Goal: Transaction & Acquisition: Subscribe to service/newsletter

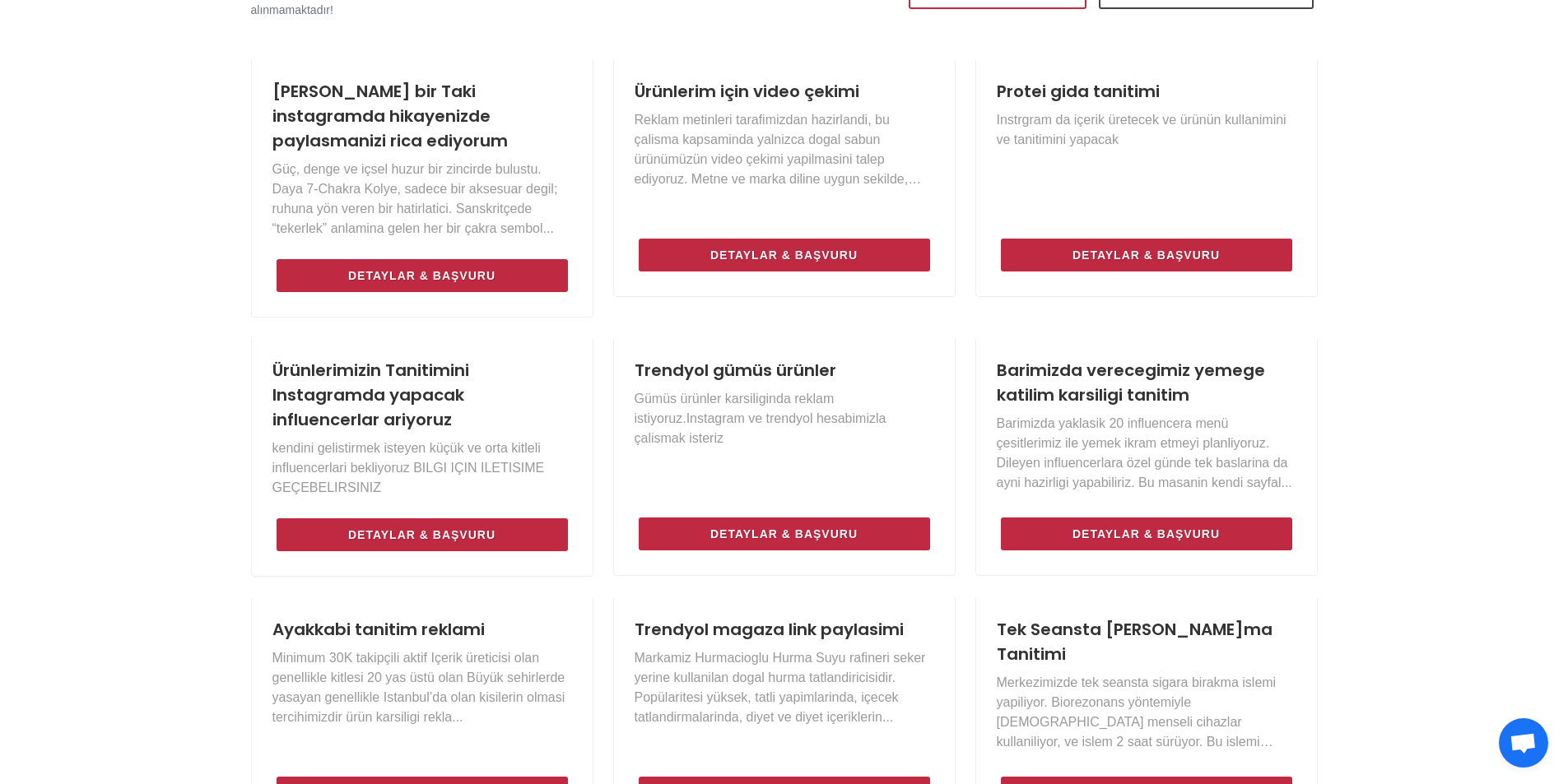
scroll to position [740, 0]
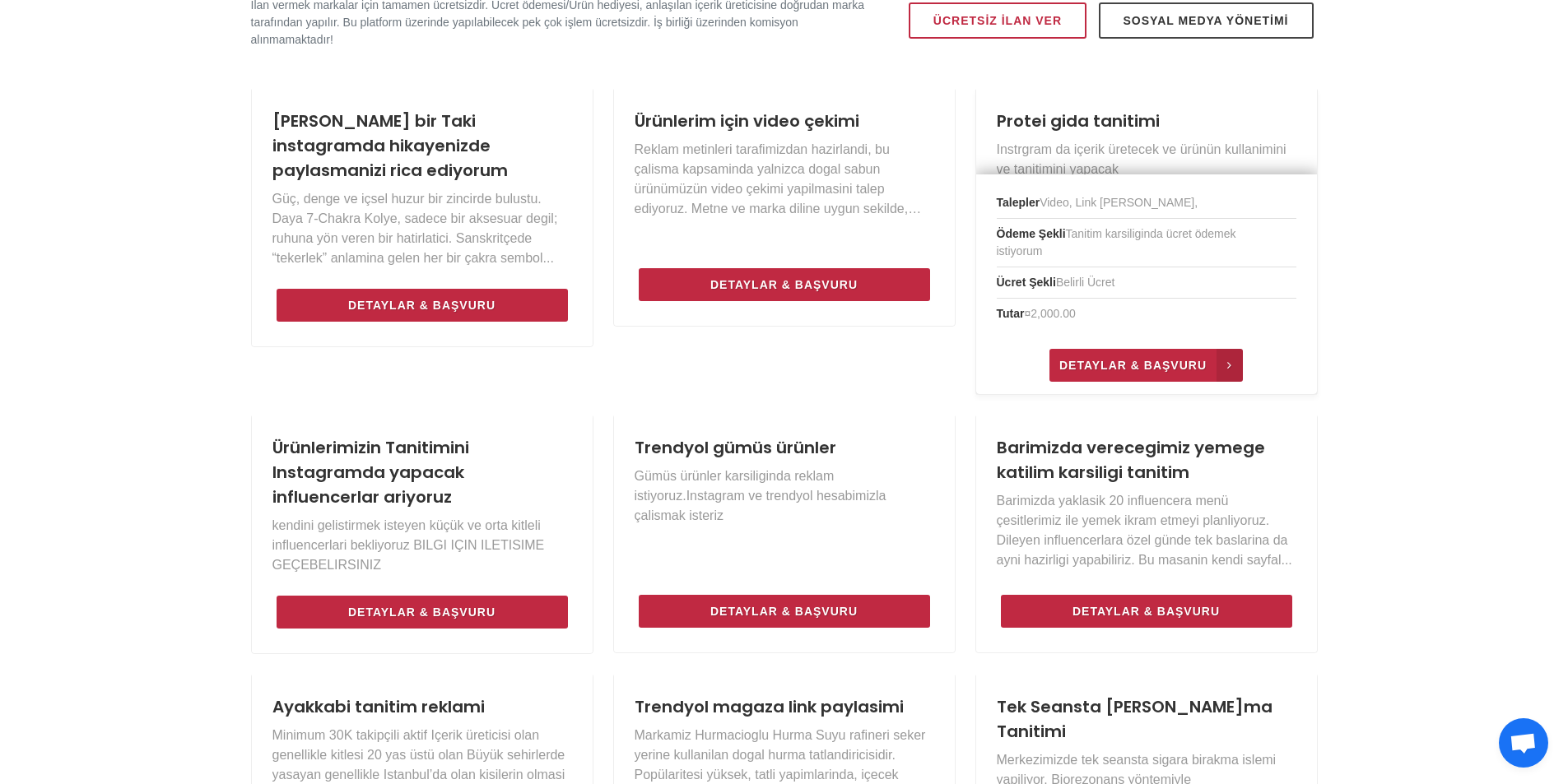
click at [1173, 359] on span "Detaylar & Başvuru" at bounding box center [1133, 365] width 147 height 20
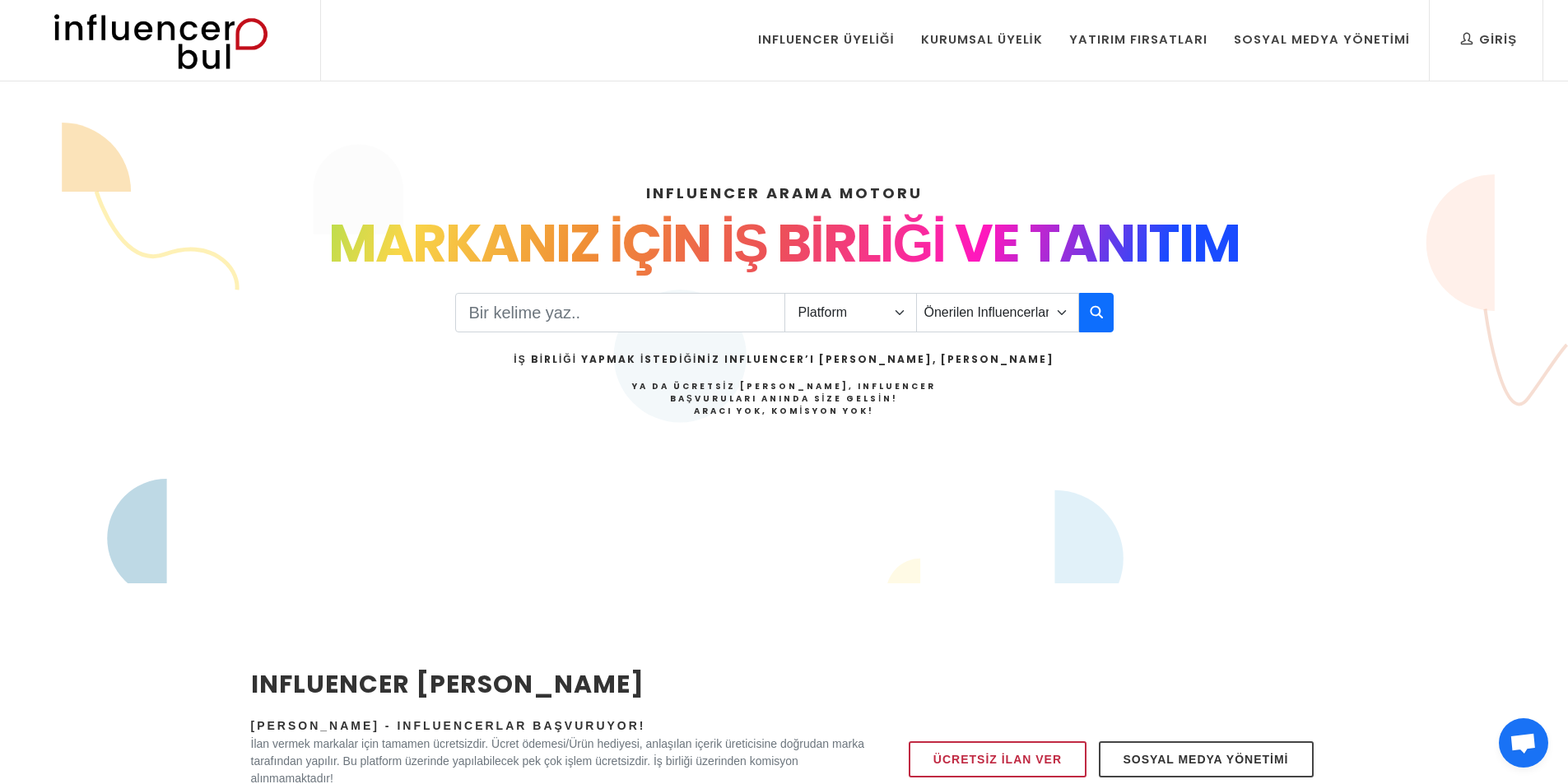
scroll to position [0, 0]
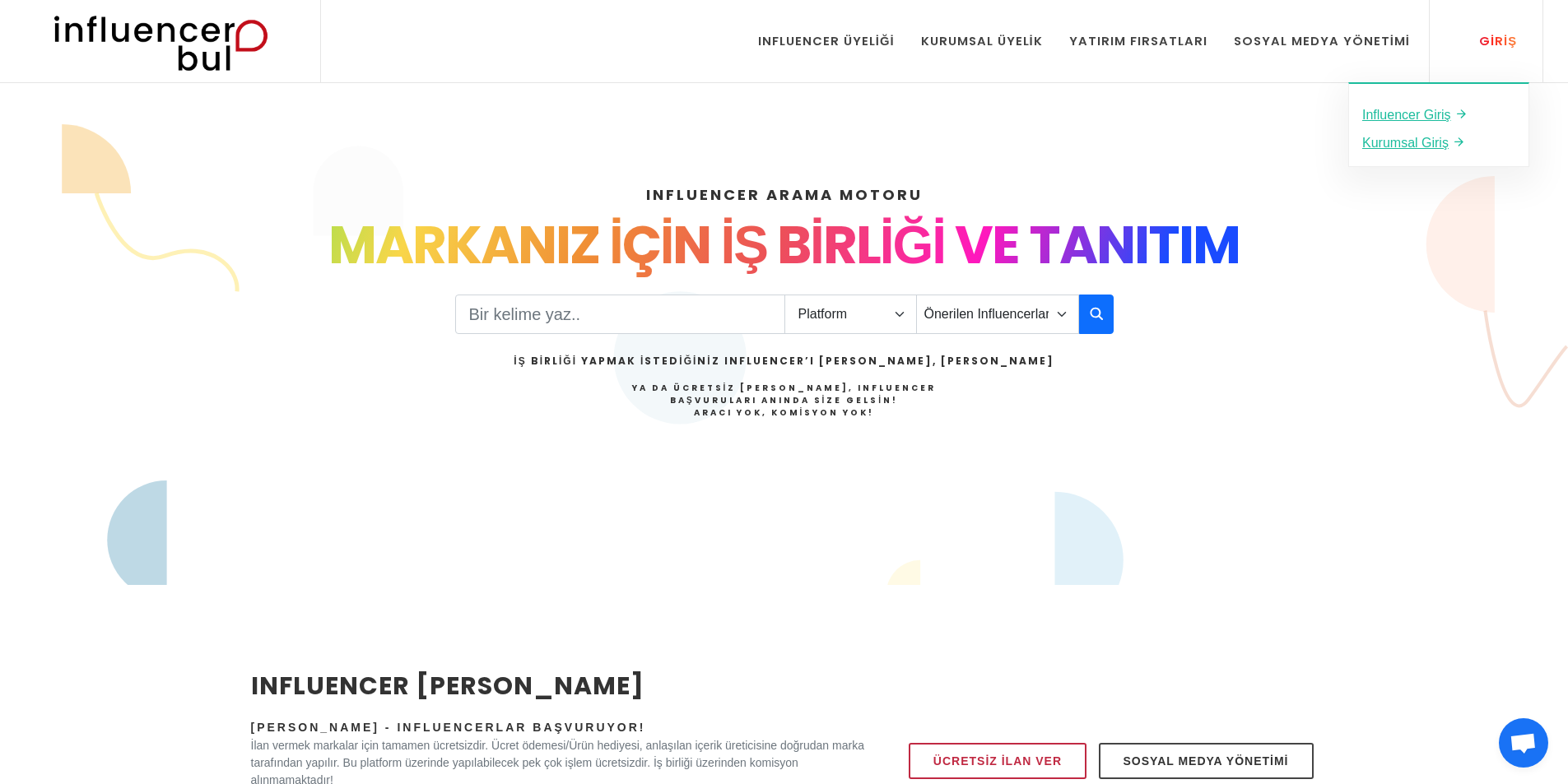
click at [1479, 38] on div "Giriş" at bounding box center [1489, 41] width 56 height 18
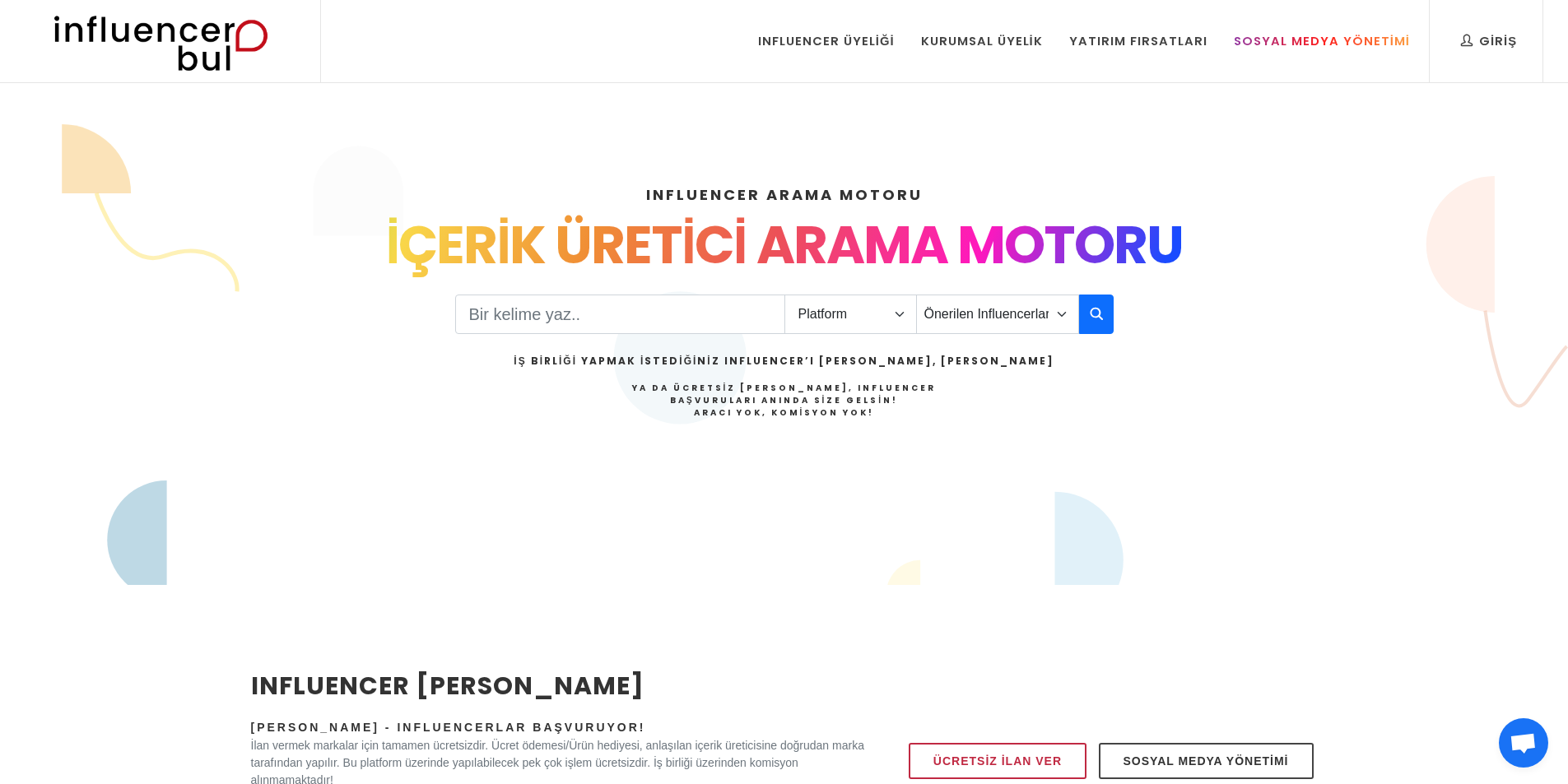
click at [1304, 43] on div "Sosyal Medya Yönetimi" at bounding box center [1322, 41] width 176 height 18
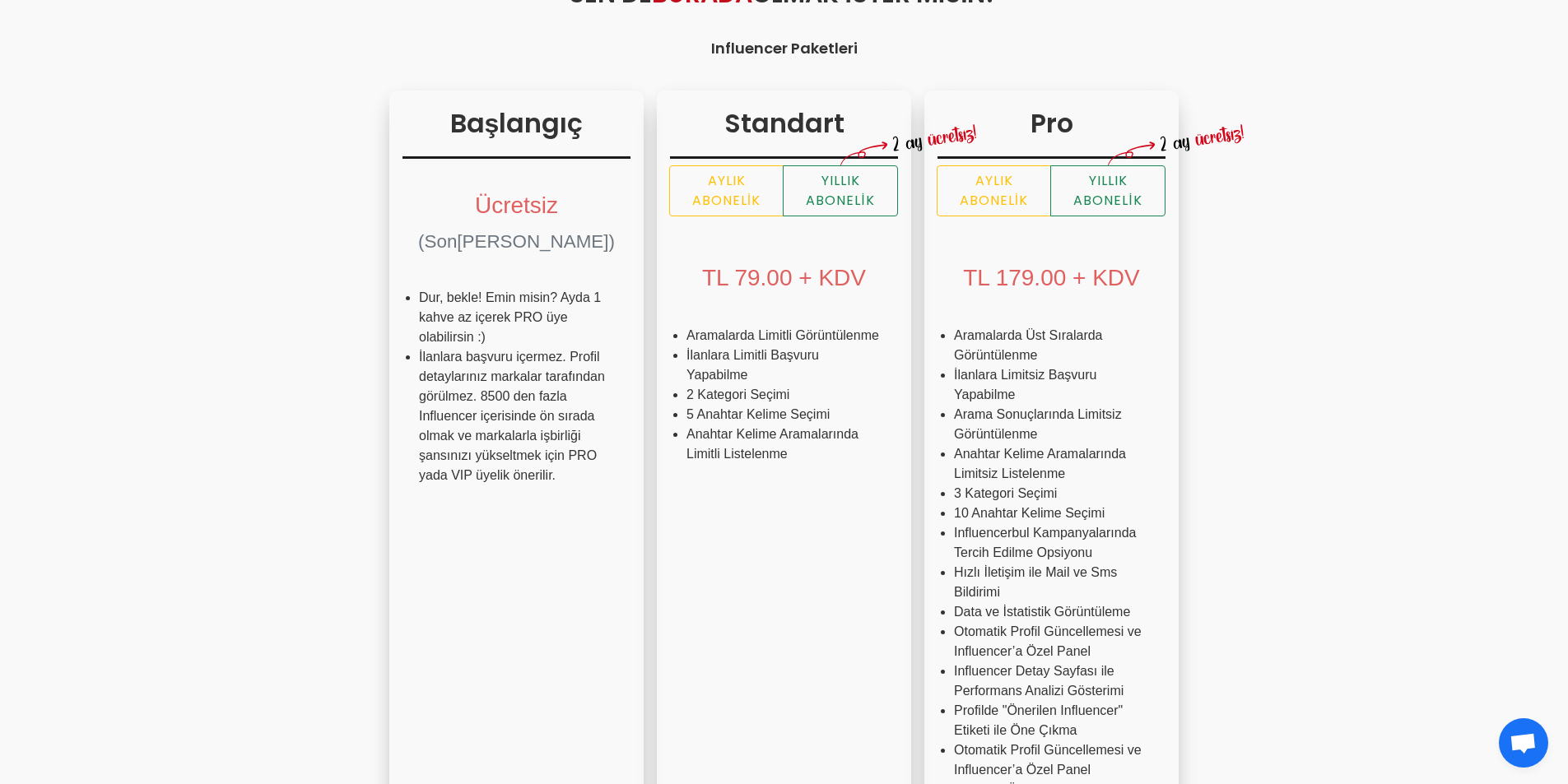
scroll to position [247, 0]
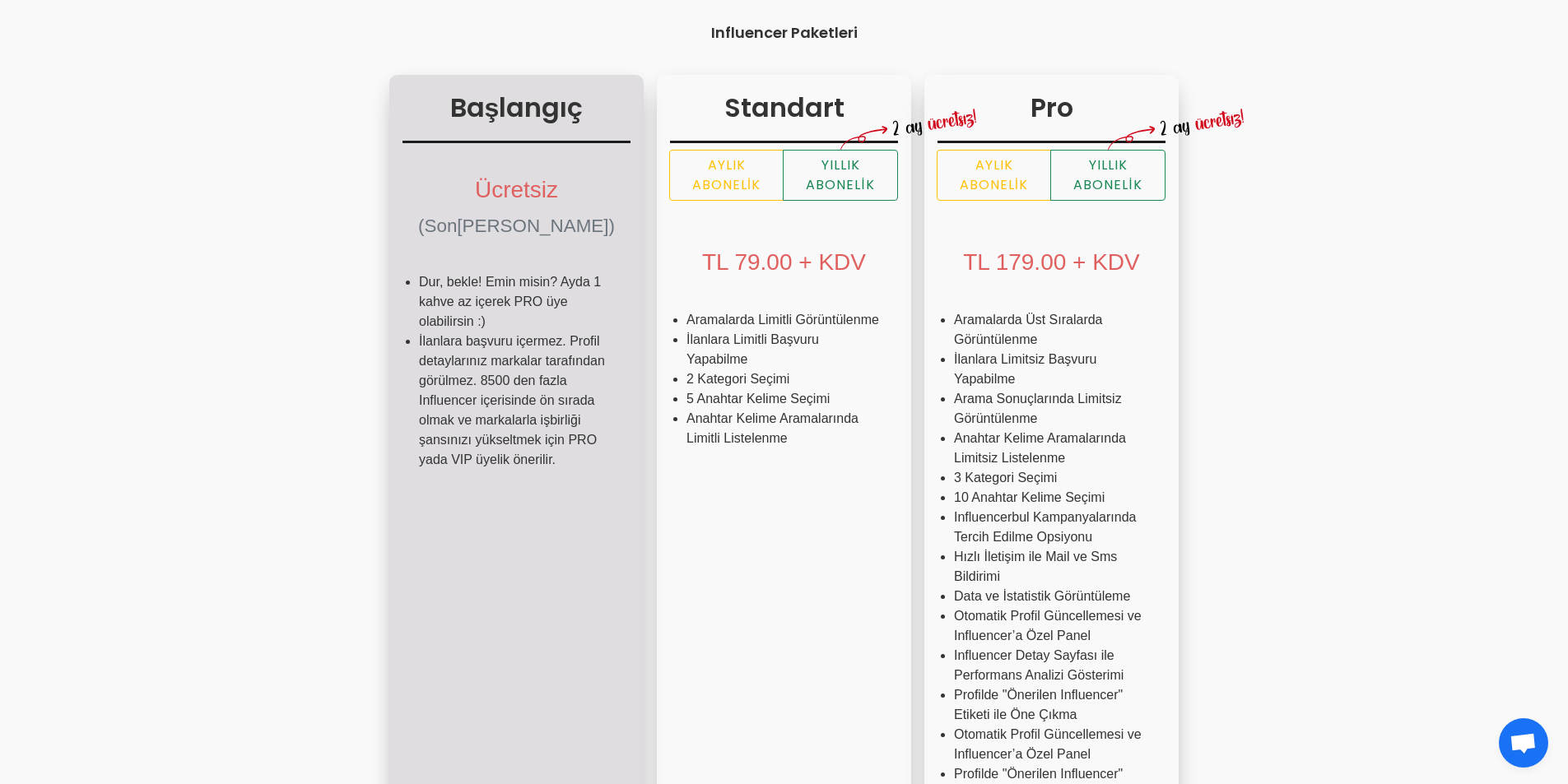
click at [419, 350] on li "İlanlara başvuru içermez. Profil detaylarınız markalar tarafından görülmez. 850…" at bounding box center [516, 401] width 195 height 138
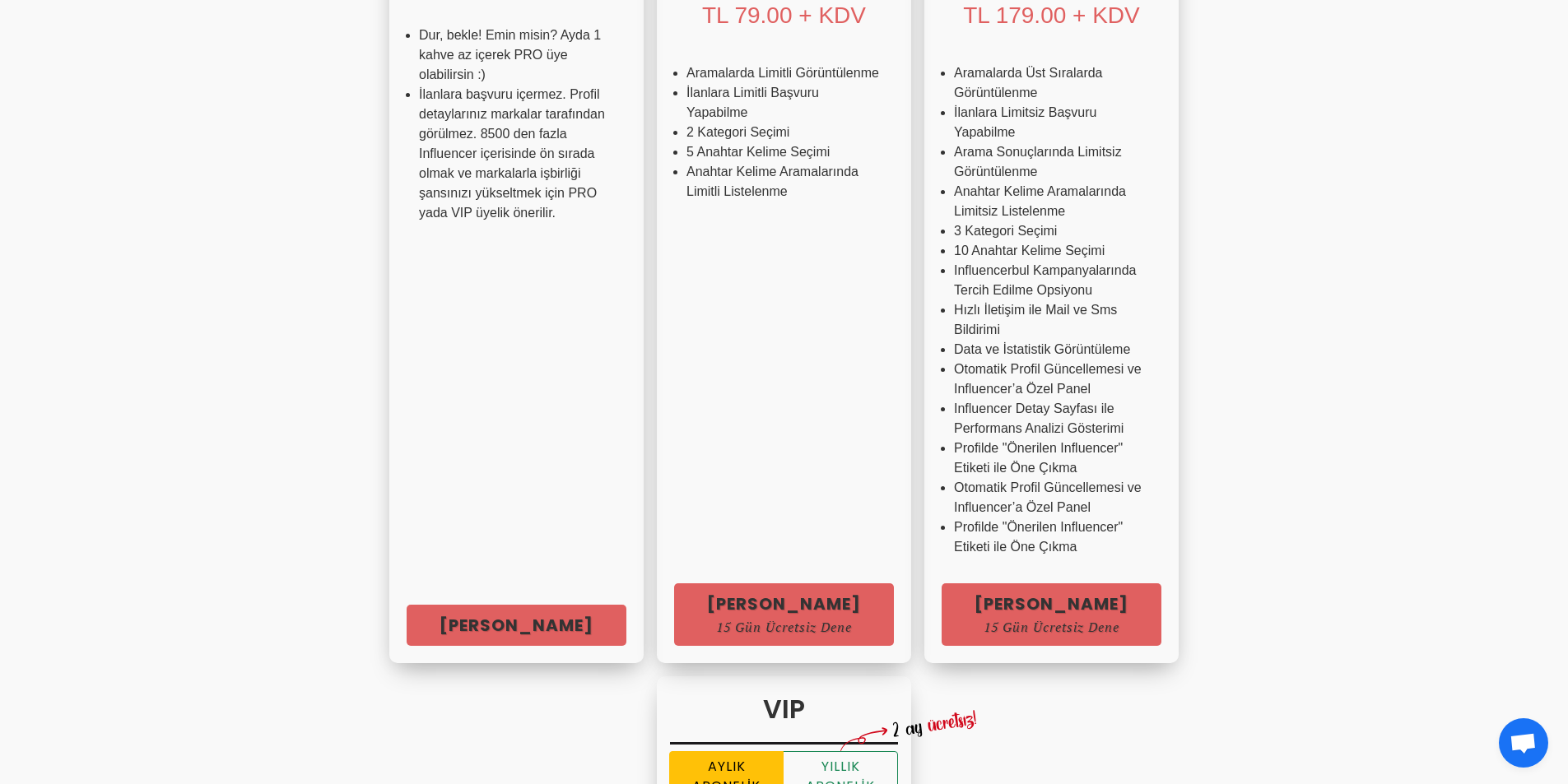
scroll to position [740, 0]
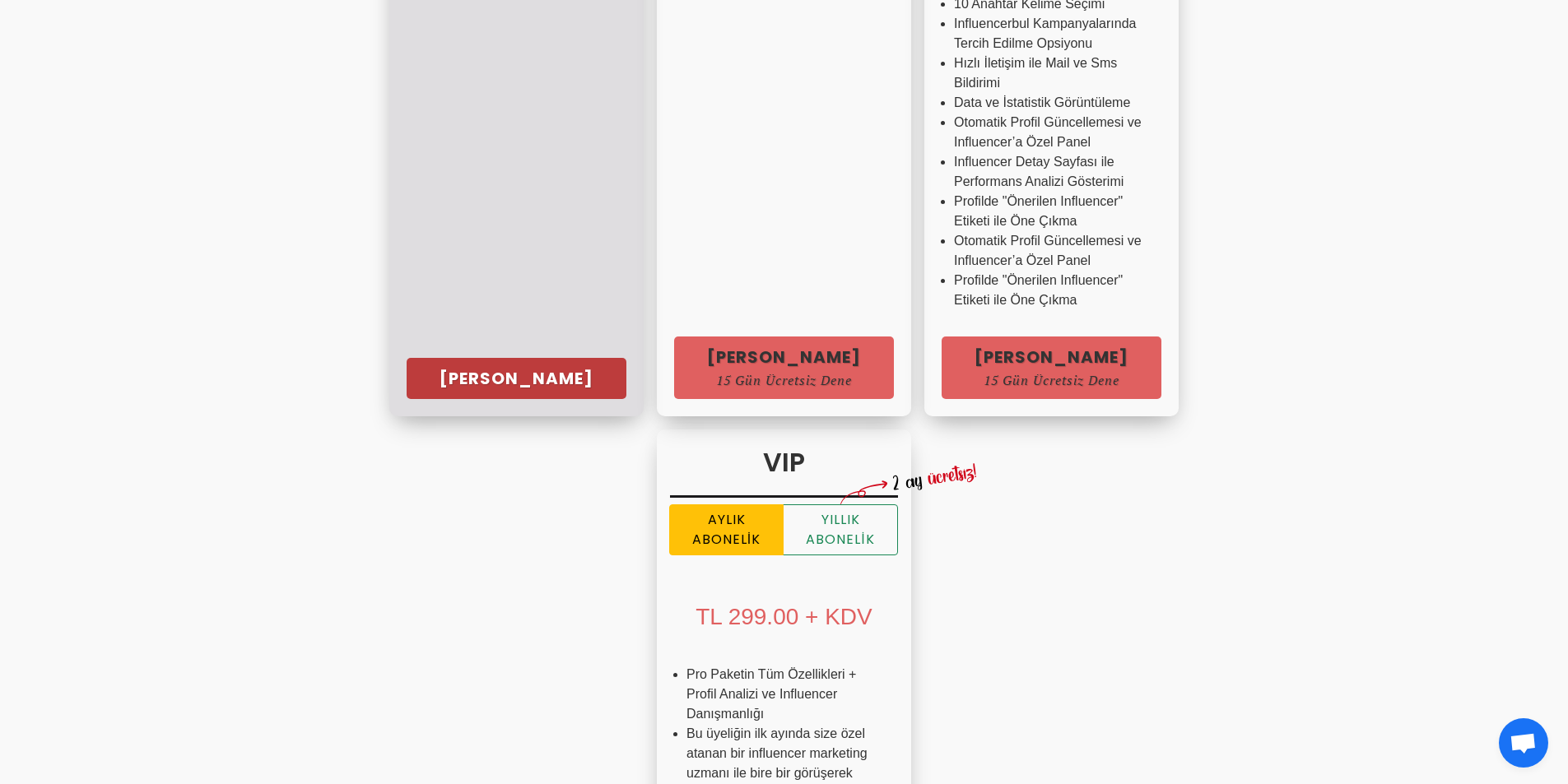
click at [406, 377] on link "Hemen Başla" at bounding box center [516, 378] width 219 height 41
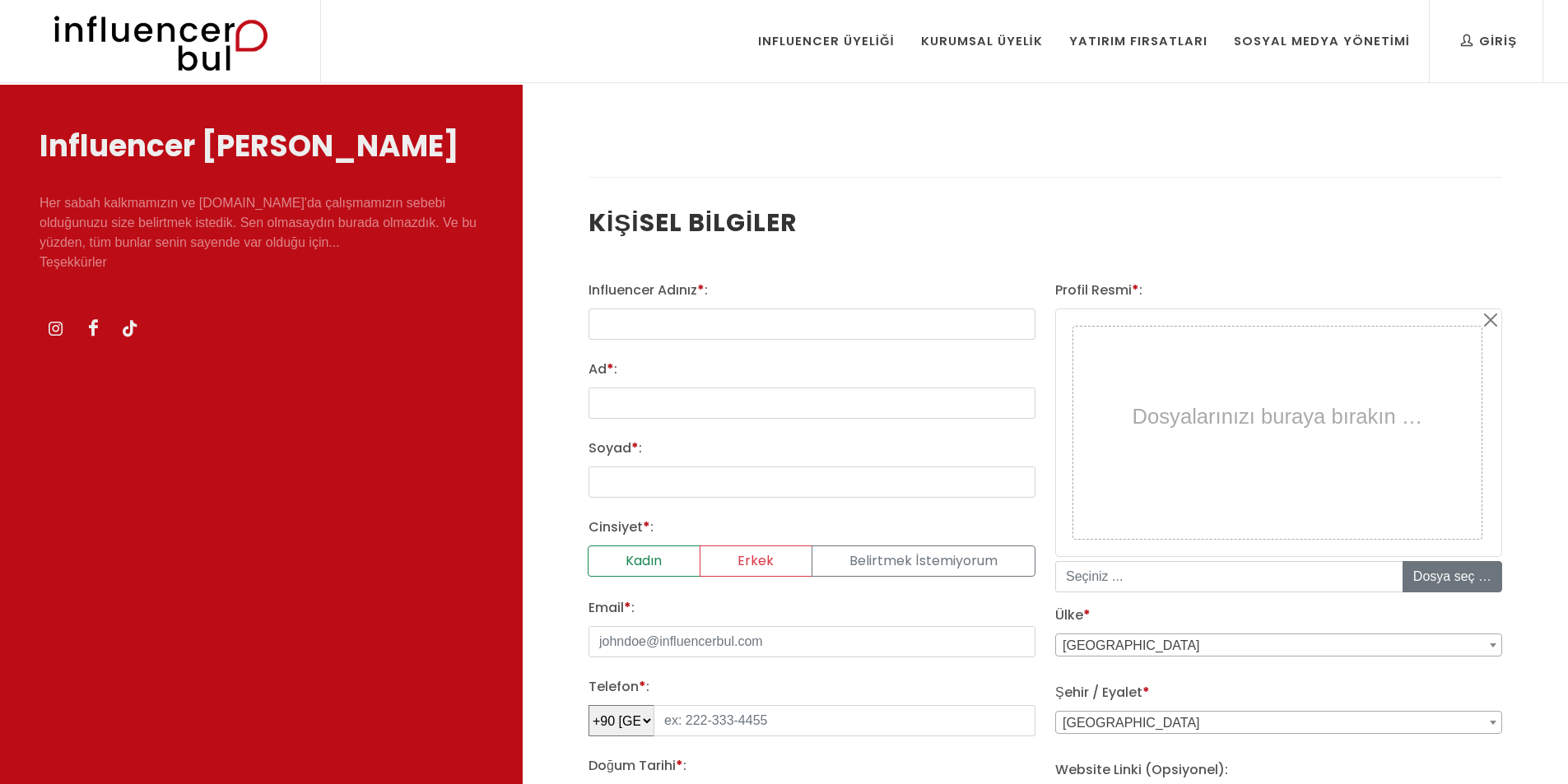
select select
click at [687, 344] on div "Influencer Adınız * : Ad * : Soyad * : Cinsiyet * : Kadın Erkek Belirtmek İstem…" at bounding box center [812, 646] width 467 height 731
